Goal: Task Accomplishment & Management: Use online tool/utility

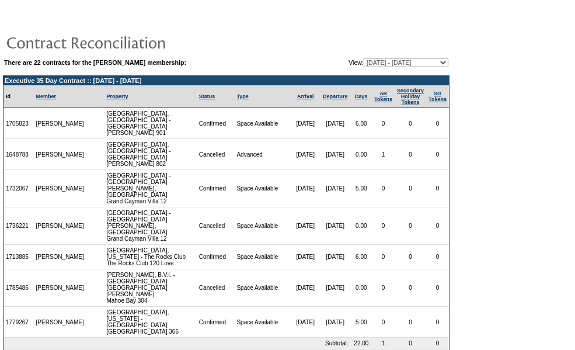
scroll to position [13, 0]
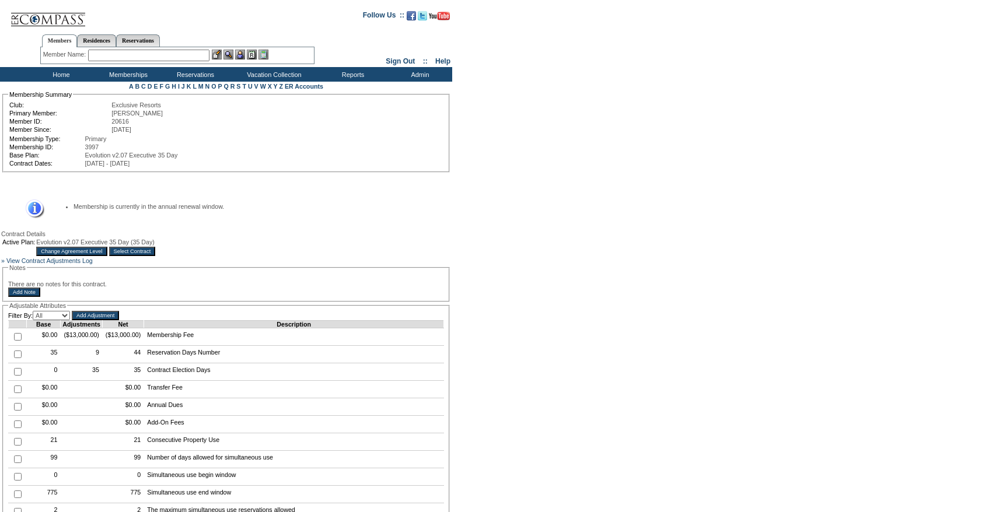
click at [20, 364] on td at bounding box center [18, 355] width 18 height 18
click at [17, 358] on input "checkbox" at bounding box center [18, 355] width 8 height 8
checkbox input "true"
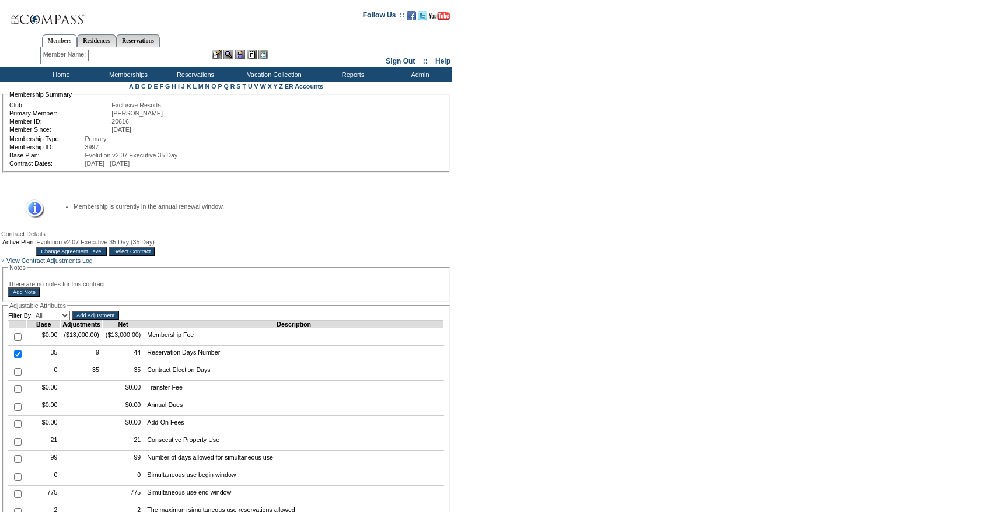
click at [109, 320] on input "Add Adjustment" at bounding box center [95, 315] width 47 height 9
